Goal: Transaction & Acquisition: Subscribe to service/newsletter

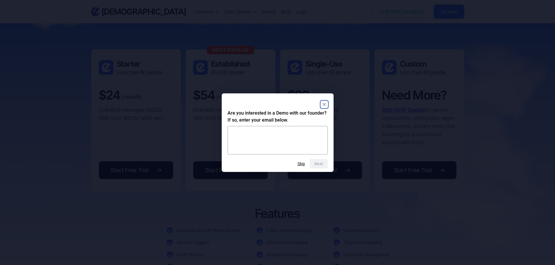
scroll to position [1194, 0]
click at [324, 103] on rect "Close" at bounding box center [324, 104] width 7 height 7
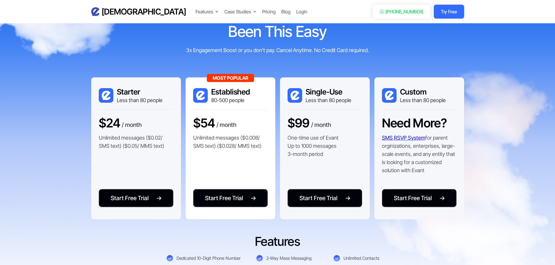
scroll to position [1165, 0]
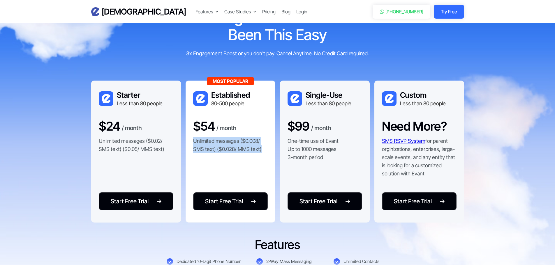
drag, startPoint x: 261, startPoint y: 148, endPoint x: 185, endPoint y: 137, distance: 76.5
click at [185, 137] on div "Most Popular Established 80-500 people $54 / month Unlimited messages ($0.008/ …" at bounding box center [230, 152] width 90 height 142
click at [222, 153] on p "Unlimited messages ($0.008/ SMS text) ($0.028/ MMS text)" at bounding box center [230, 145] width 75 height 16
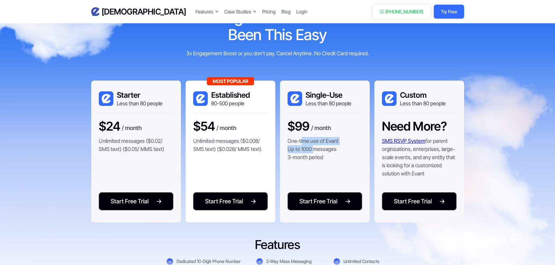
drag, startPoint x: 313, startPoint y: 150, endPoint x: 300, endPoint y: 143, distance: 14.2
click at [301, 144] on p "One-time use of Evant Up to 1000 messages 3-month period" at bounding box center [312, 149] width 51 height 24
drag, startPoint x: 318, startPoint y: 153, endPoint x: 336, endPoint y: 161, distance: 20.2
click at [318, 153] on p "One-time use of Evant Up to 1000 messages 3-month period" at bounding box center [312, 149] width 51 height 24
drag, startPoint x: 336, startPoint y: 161, endPoint x: 279, endPoint y: 142, distance: 60.0
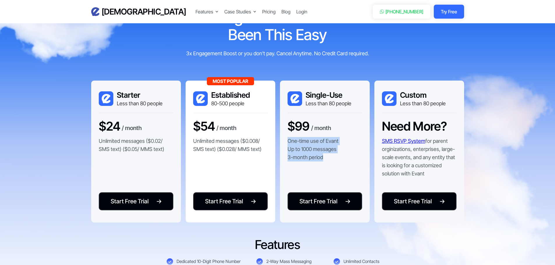
click at [279, 142] on div "Starter Less than 80 people $24 / month Unlimited messages ($0.02/ SMS text) ($…" at bounding box center [277, 152] width 373 height 142
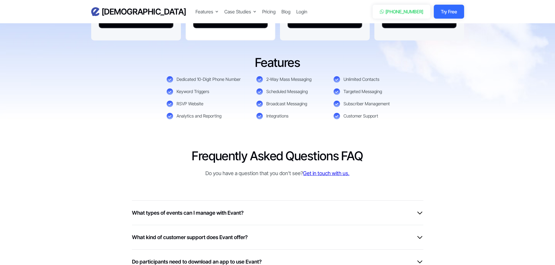
scroll to position [1307, 0]
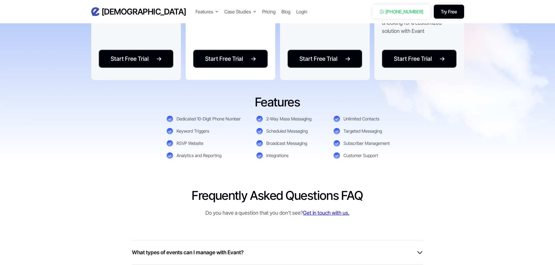
click at [443, 11] on link "Try Free" at bounding box center [448, 12] width 30 height 14
